Goal: Navigation & Orientation: Find specific page/section

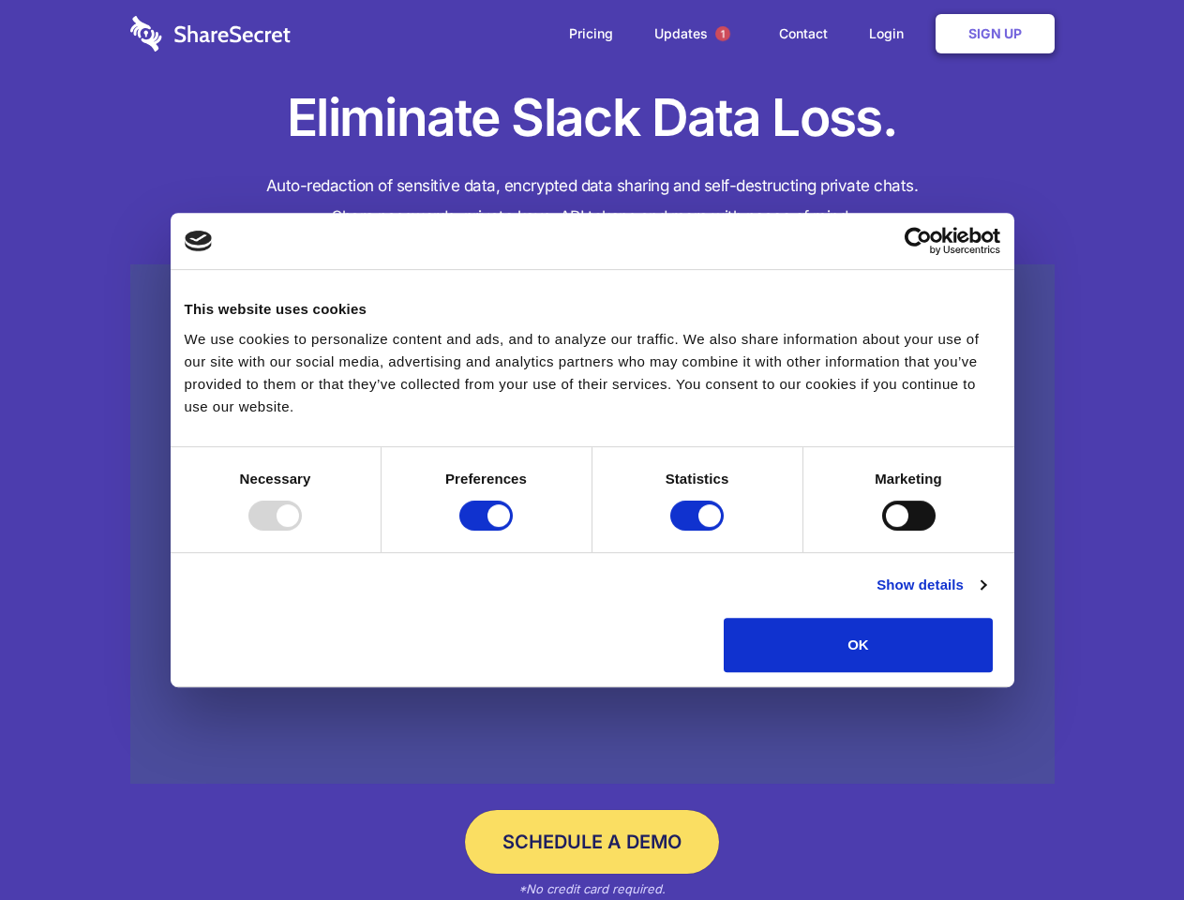
click at [302, 531] on div at bounding box center [275, 516] width 53 height 30
click at [513, 531] on input "Preferences" at bounding box center [485, 516] width 53 height 30
checkbox input "false"
click at [700, 531] on input "Statistics" at bounding box center [696, 516] width 53 height 30
checkbox input "false"
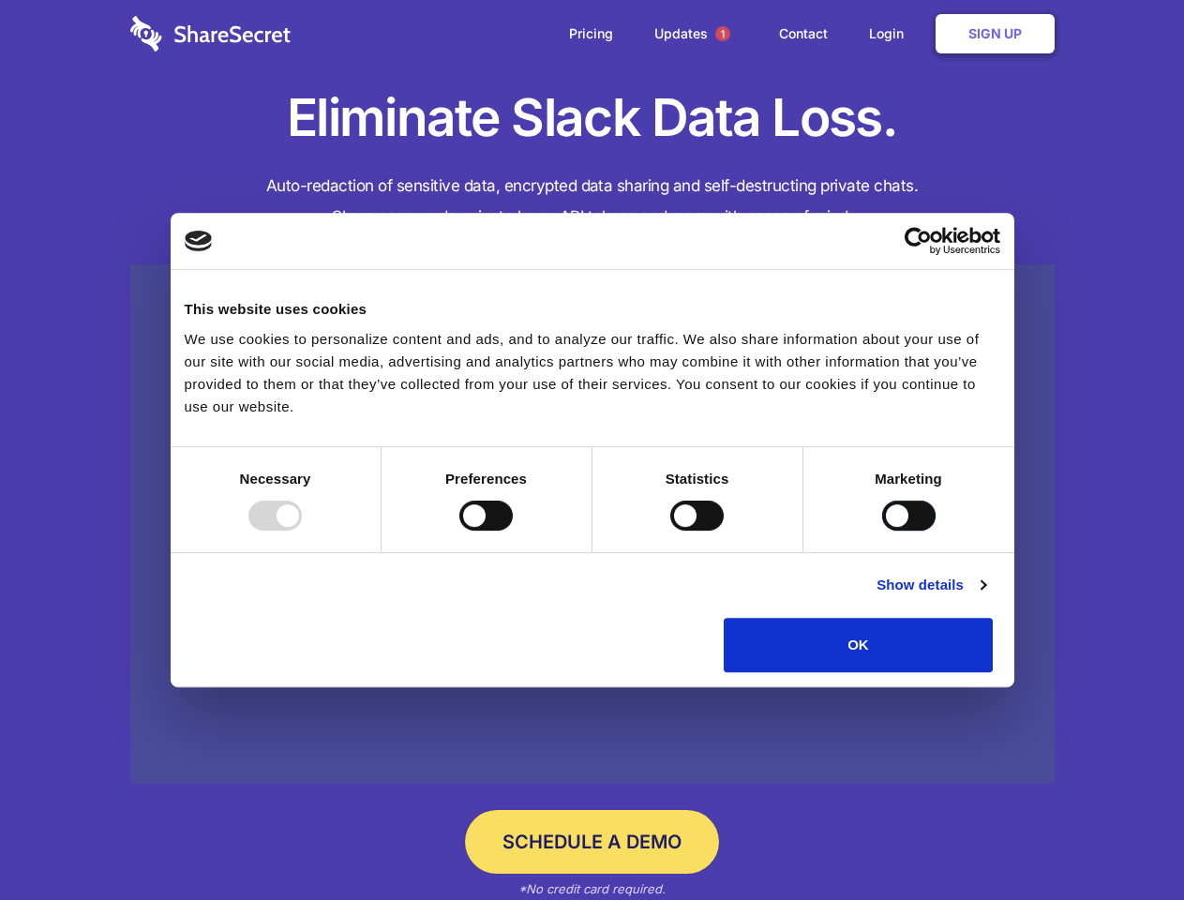
click at [882, 531] on input "Marketing" at bounding box center [908, 516] width 53 height 30
checkbox input "true"
click at [986, 596] on link "Show details" at bounding box center [931, 585] width 109 height 23
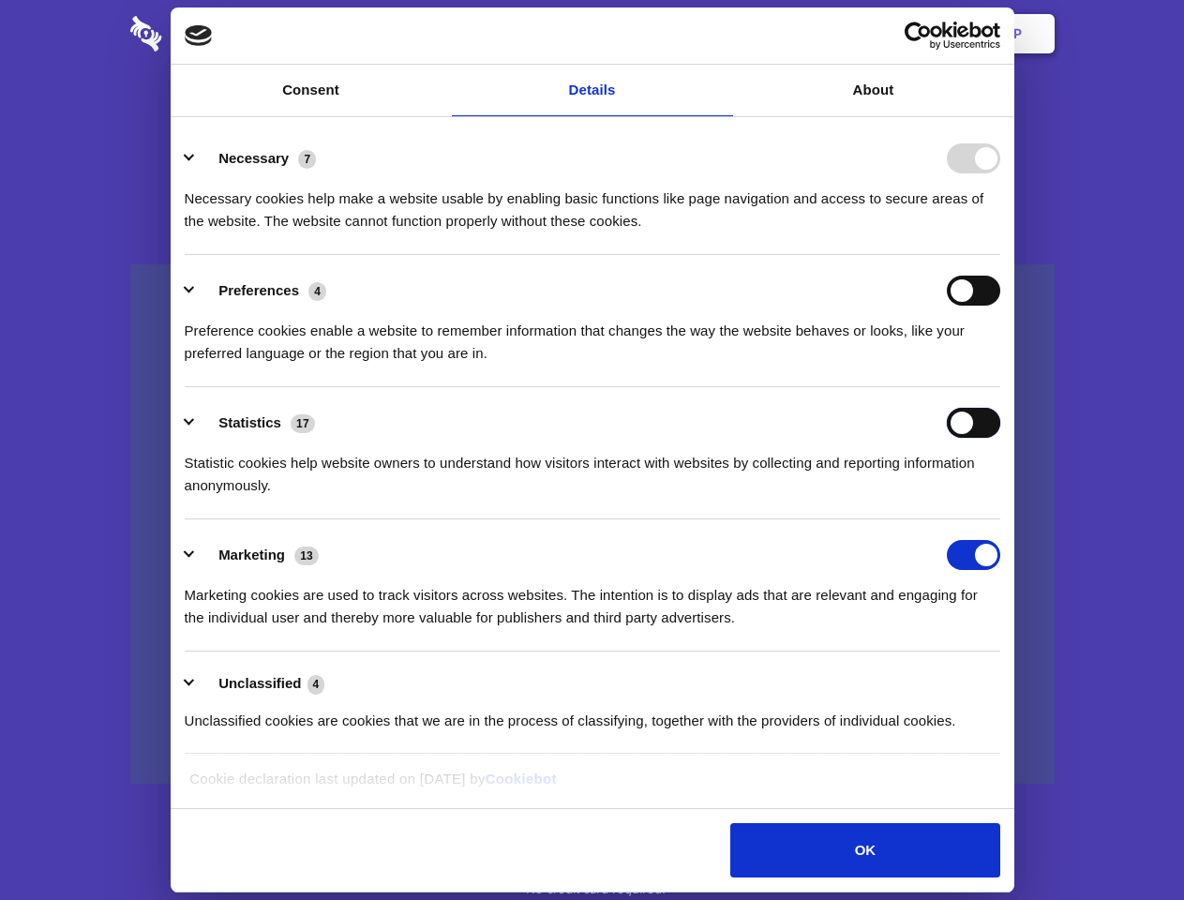
click at [1009, 679] on ul "Necessary 7 Necessary cookies help make a website usable by enabling basic func…" at bounding box center [592, 439] width 834 height 632
click at [722, 34] on span "1" at bounding box center [722, 33] width 15 height 15
